Goal: Task Accomplishment & Management: Manage account settings

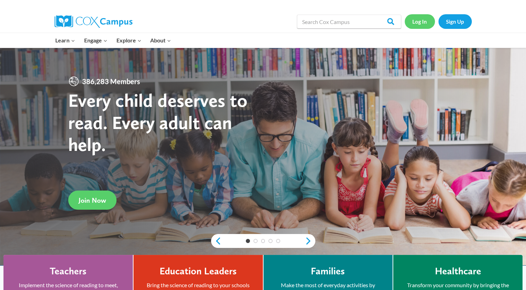
click at [414, 24] on link "Log In" at bounding box center [420, 21] width 30 height 14
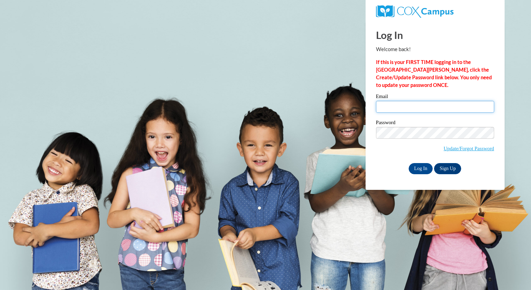
click at [410, 112] on input "Email" at bounding box center [435, 107] width 118 height 12
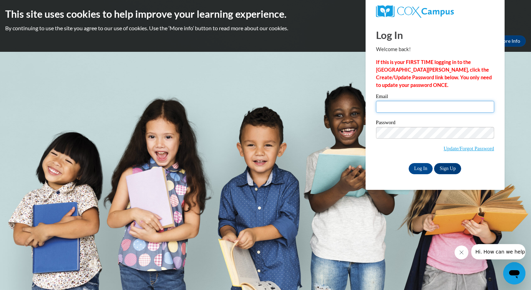
type input "[EMAIL_ADDRESS][DOMAIN_NAME]"
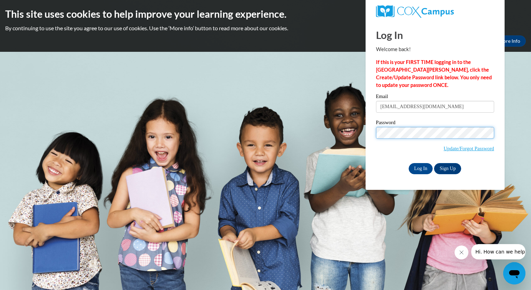
click at [409, 163] on input "Log In" at bounding box center [421, 168] width 24 height 11
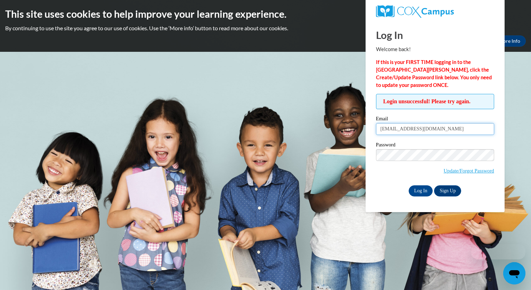
click at [459, 132] on input "[EMAIL_ADDRESS][DOMAIN_NAME]" at bounding box center [435, 129] width 118 height 12
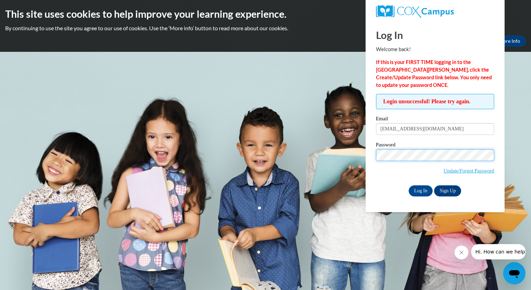
click at [409, 185] on input "Log In" at bounding box center [421, 190] width 24 height 11
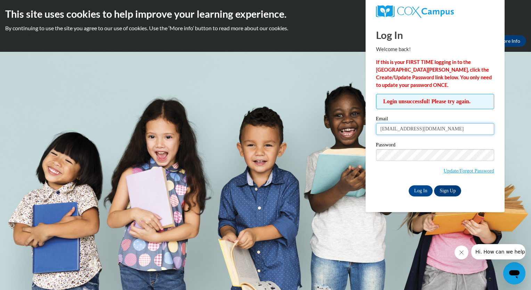
drag, startPoint x: 463, startPoint y: 132, endPoint x: 362, endPoint y: 141, distance: 100.9
click at [362, 141] on body "This site uses cookies to help improve your learning experience. By continuing …" at bounding box center [265, 145] width 531 height 290
type input "[EMAIL_ADDRESS][DOMAIN_NAME]"
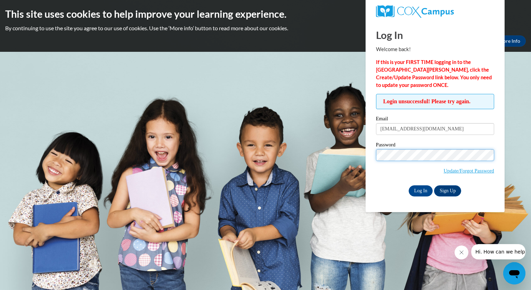
click at [409, 185] on input "Log In" at bounding box center [421, 190] width 24 height 11
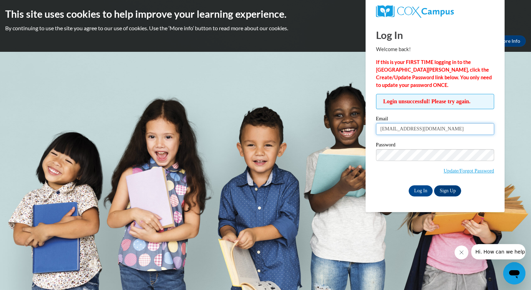
drag, startPoint x: 441, startPoint y: 130, endPoint x: 327, endPoint y: 127, distance: 114.5
click at [327, 127] on body "This site uses cookies to help improve your learning experience. By continuing …" at bounding box center [265, 145] width 531 height 290
type input "[EMAIL_ADDRESS][DOMAIN_NAME]"
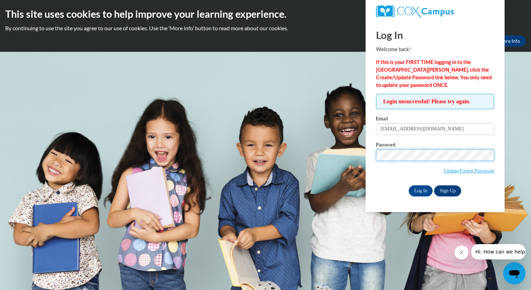
click at [409, 185] on input "Log In" at bounding box center [421, 190] width 24 height 11
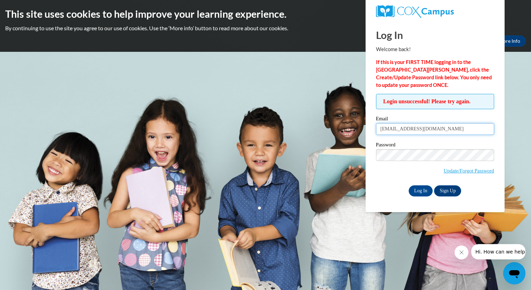
drag, startPoint x: 456, startPoint y: 129, endPoint x: 352, endPoint y: 154, distance: 106.2
click at [352, 154] on body "This site uses cookies to help improve your learning experience. By continuing …" at bounding box center [265, 145] width 531 height 290
type input "[EMAIL_ADDRESS][DOMAIN_NAME]"
click at [427, 188] on input "Log In" at bounding box center [421, 190] width 24 height 11
click at [467, 168] on link "Update/Forgot Password" at bounding box center [469, 171] width 50 height 6
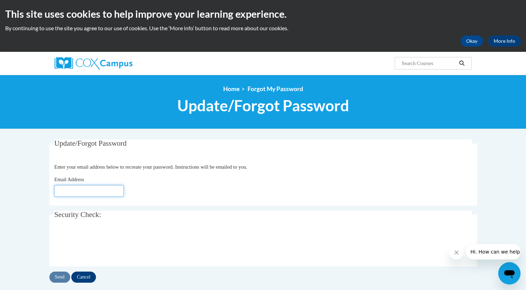
click at [98, 197] on input "Email Address" at bounding box center [89, 191] width 70 height 12
type input "[EMAIL_ADDRESS][DOMAIN_NAME]"
click at [57, 276] on input "Send" at bounding box center [59, 277] width 21 height 11
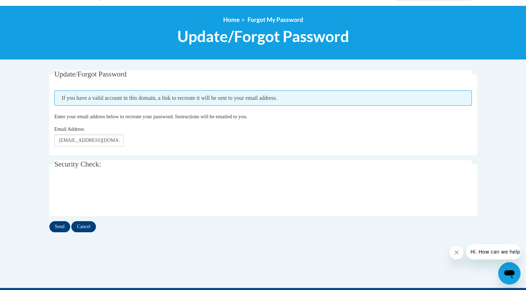
scroll to position [70, 0]
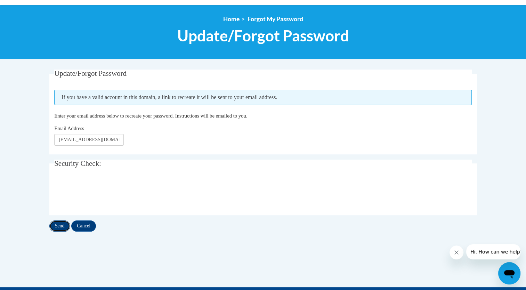
click at [53, 229] on input "Send" at bounding box center [59, 225] width 21 height 11
